Goal: Transaction & Acquisition: Purchase product/service

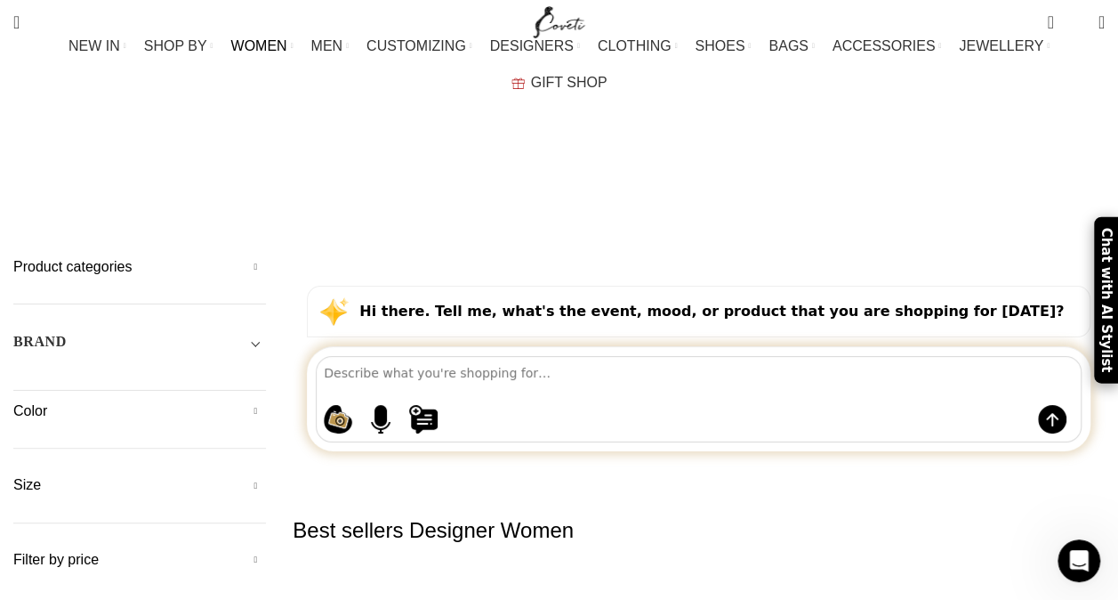
click at [920, 356] on div "Shopping ideas Casual summer dresses that aren't floral Cowgirl chic boots Prin…" at bounding box center [699, 399] width 766 height 86
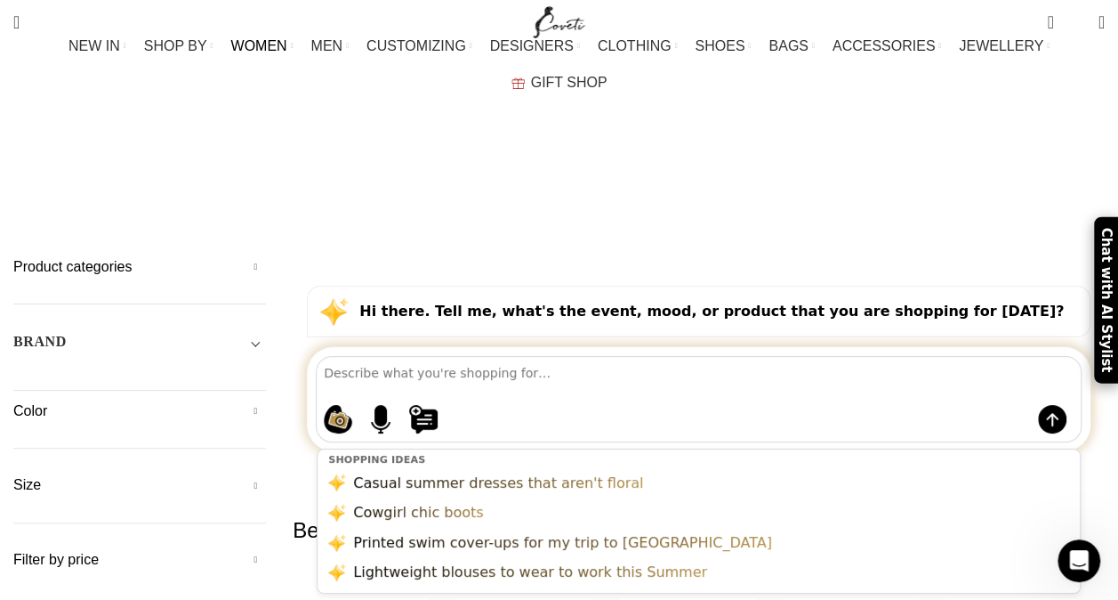
click at [408, 357] on textarea at bounding box center [702, 372] width 757 height 31
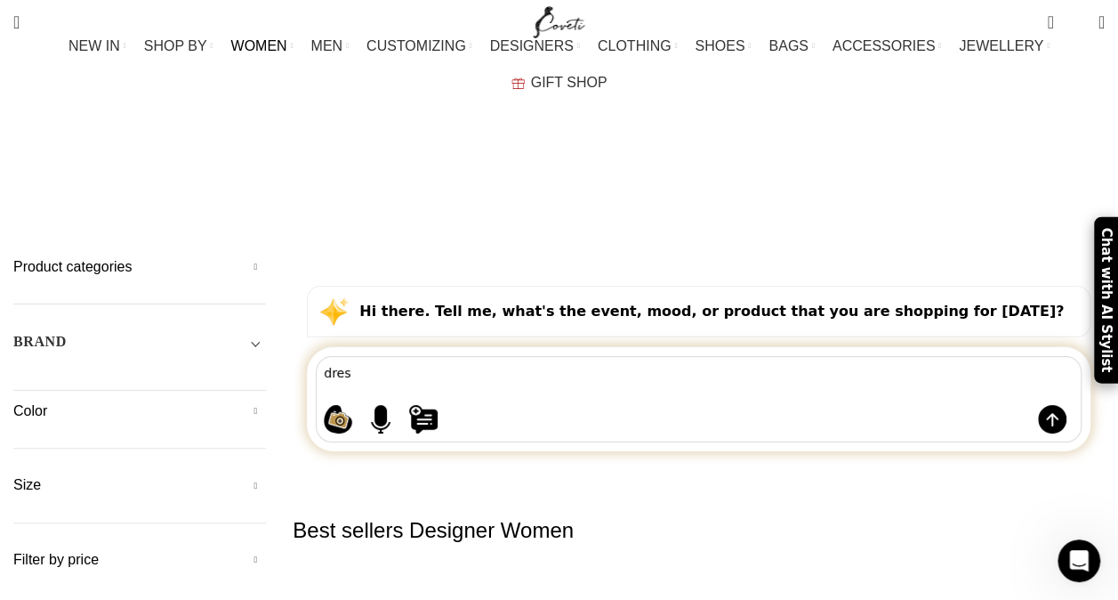
type textarea "dress"
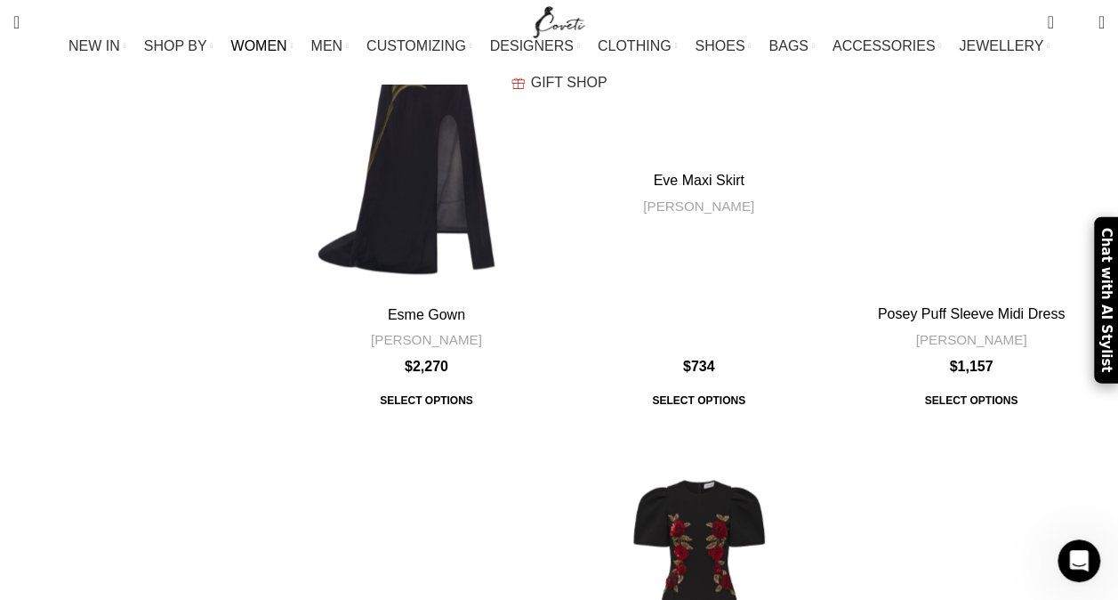
scroll to position [8223, 0]
